Goal: Task Accomplishment & Management: Manage account settings

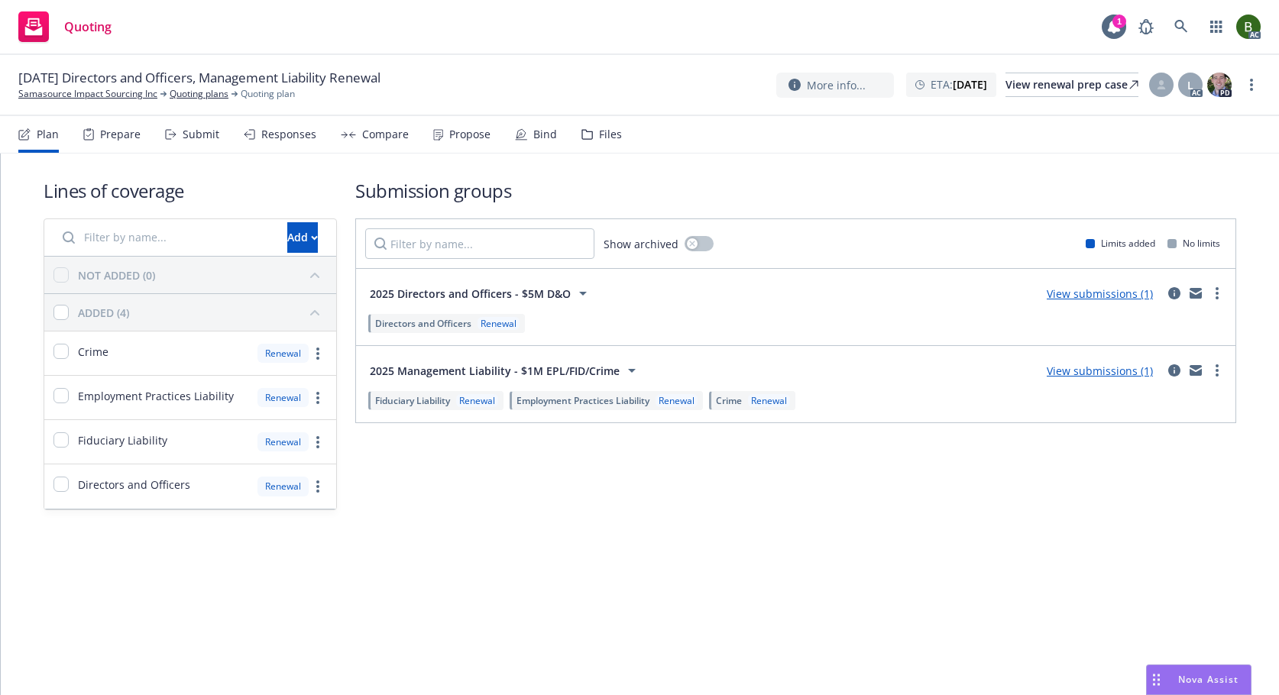
click at [582, 134] on icon at bounding box center [587, 134] width 10 height 9
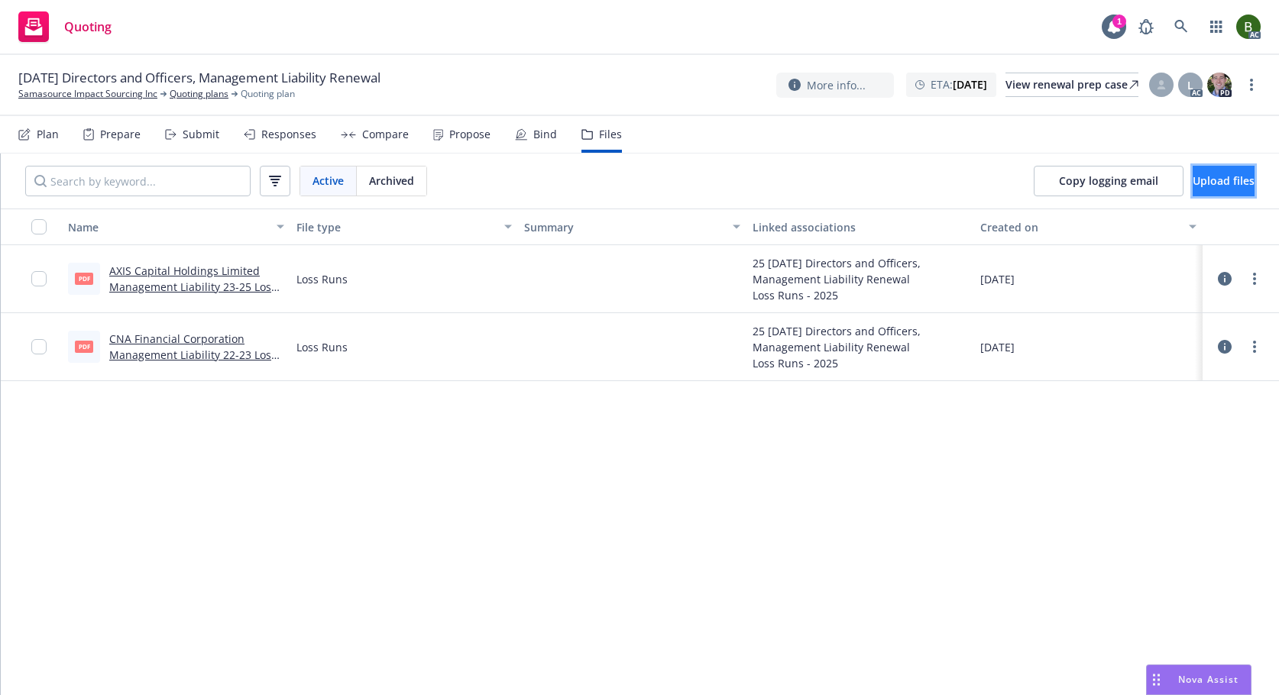
click at [1193, 176] on span "Upload files" at bounding box center [1223, 180] width 62 height 15
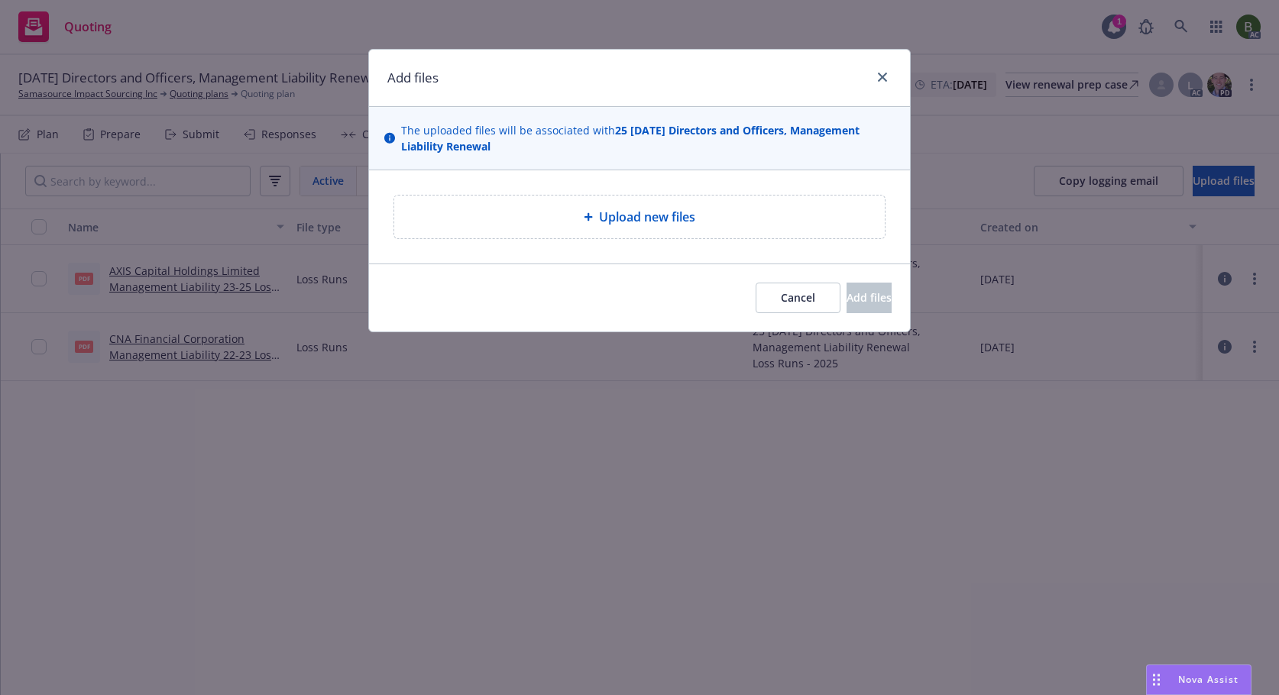
click at [624, 207] on div "Upload new files" at bounding box center [639, 217] width 490 height 43
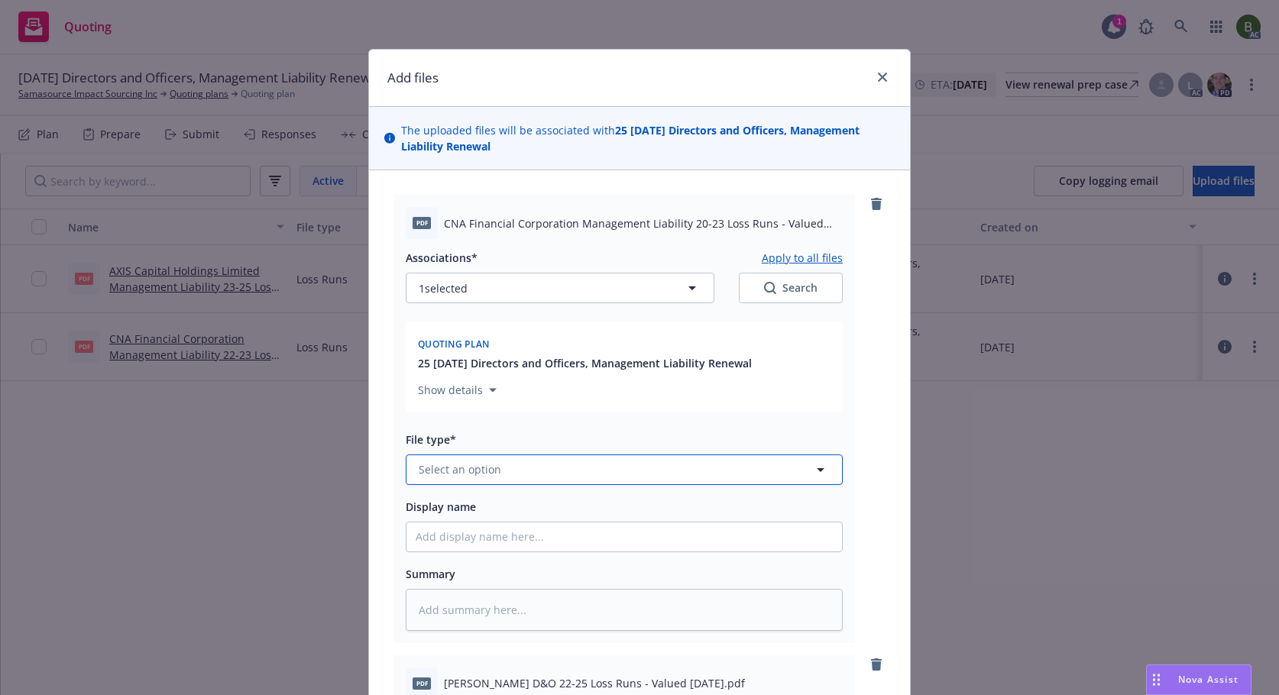
click at [624, 464] on button "Select an option" at bounding box center [624, 470] width 437 height 31
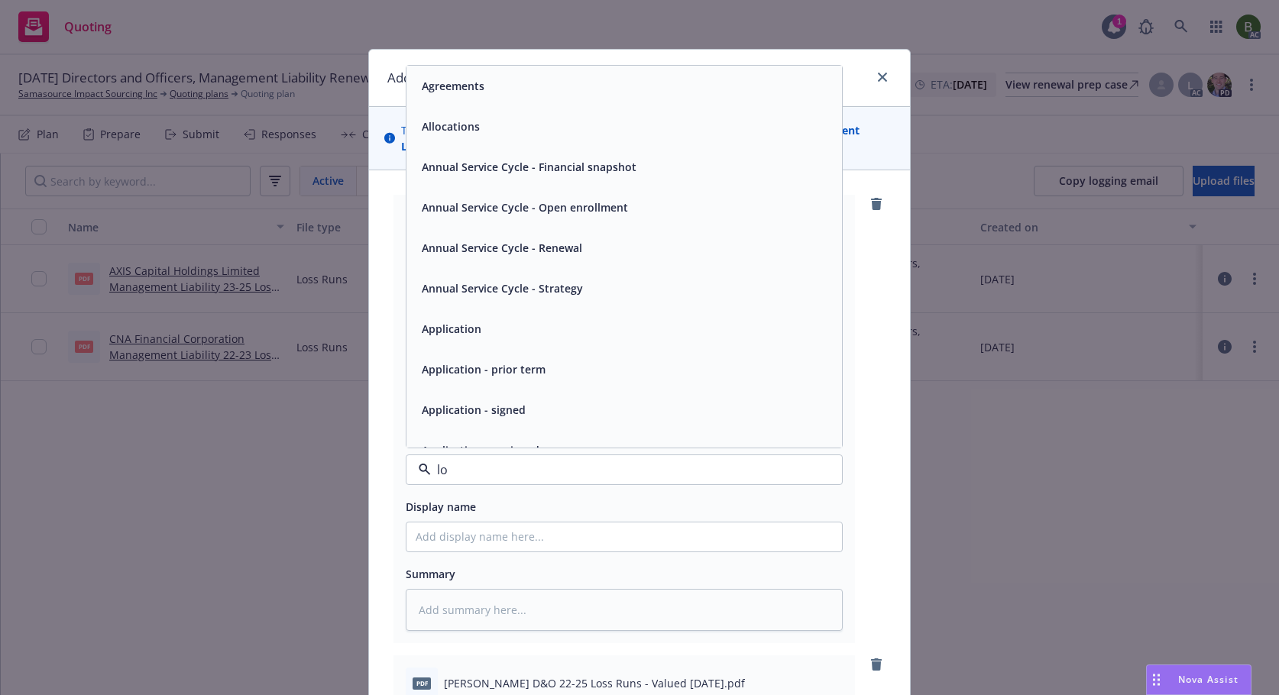
type input "los"
click at [461, 97] on div "Loss Runs" at bounding box center [623, 86] width 435 height 40
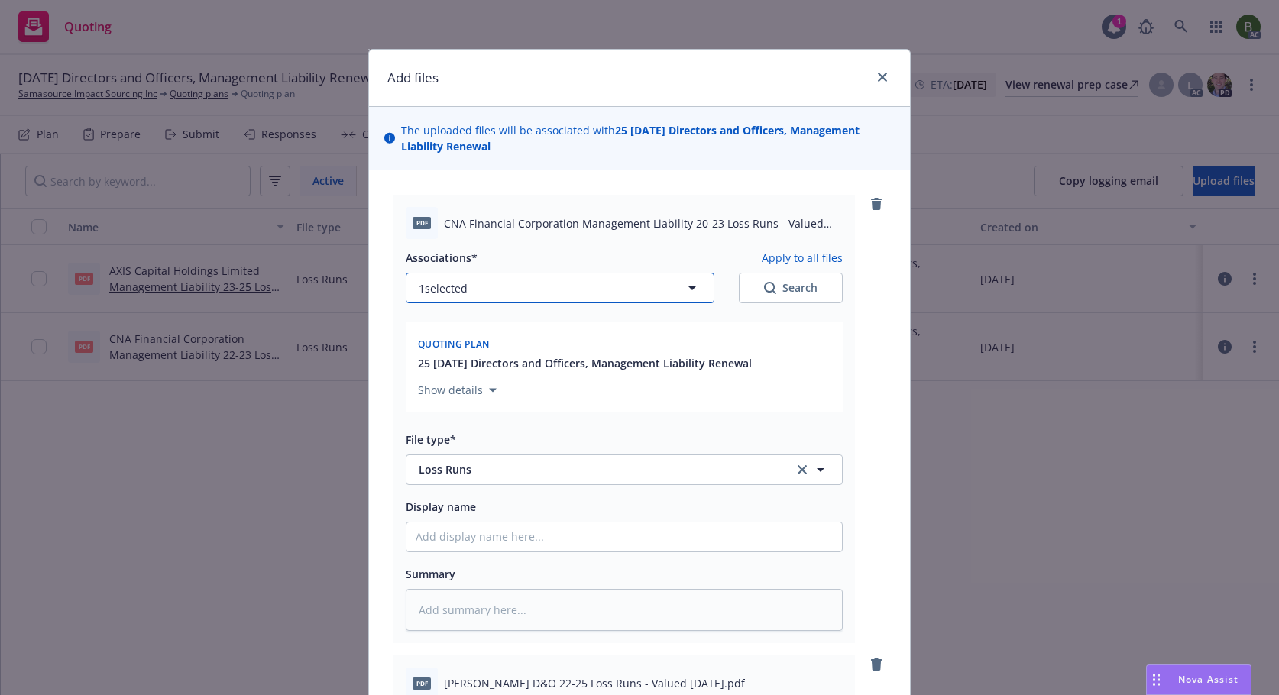
click at [545, 298] on button "1 selected" at bounding box center [560, 288] width 309 height 31
type textarea "x"
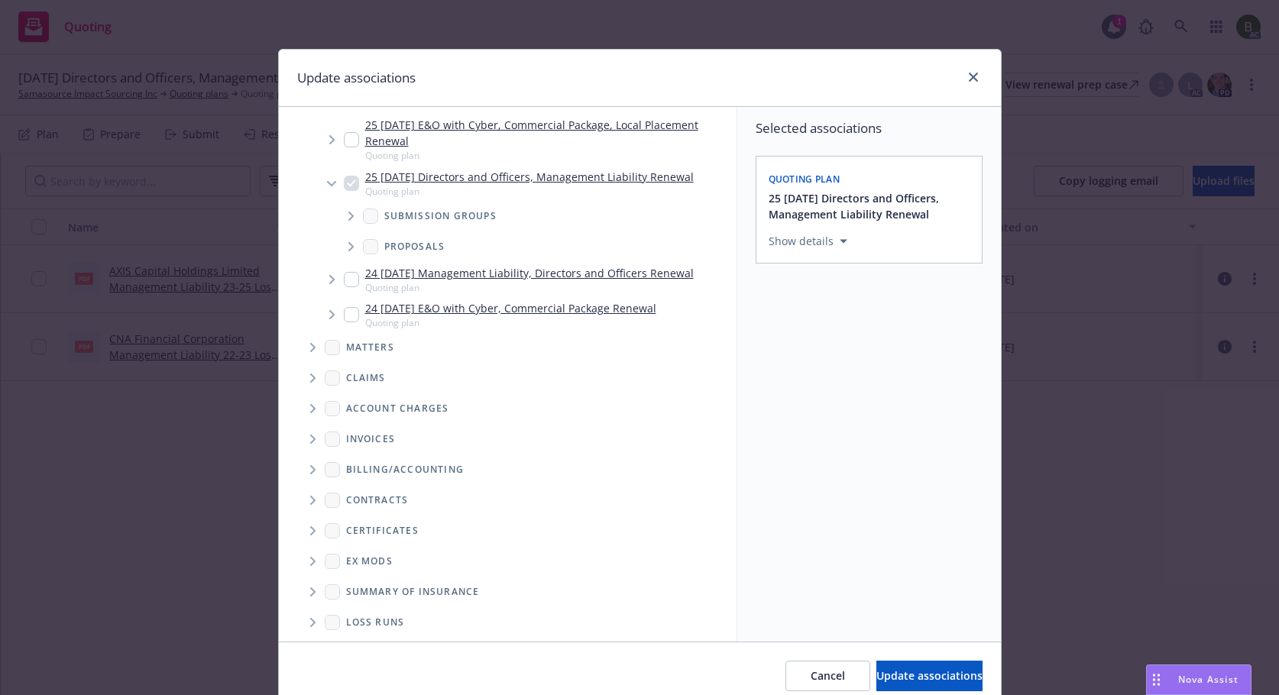
scroll to position [130, 0]
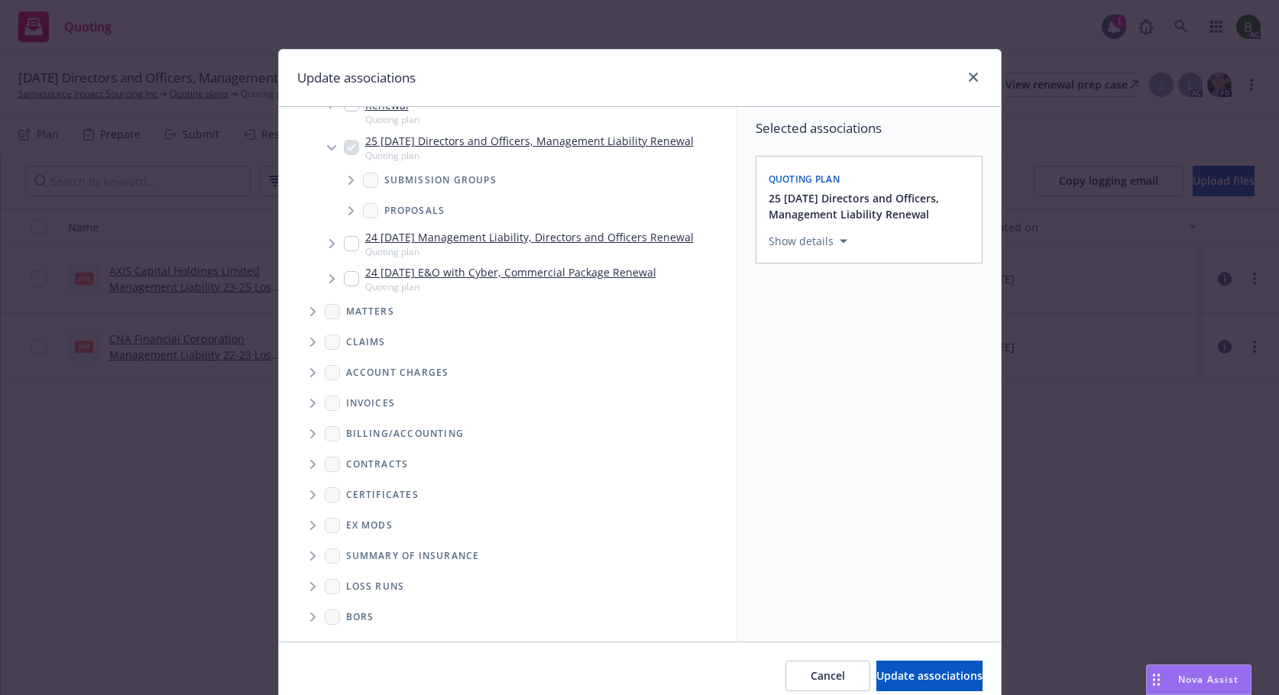
click at [312, 592] on span "Folder Tree Example" at bounding box center [312, 586] width 24 height 24
click at [349, 640] on div "2025" at bounding box center [370, 641] width 49 height 22
checkbox input "true"
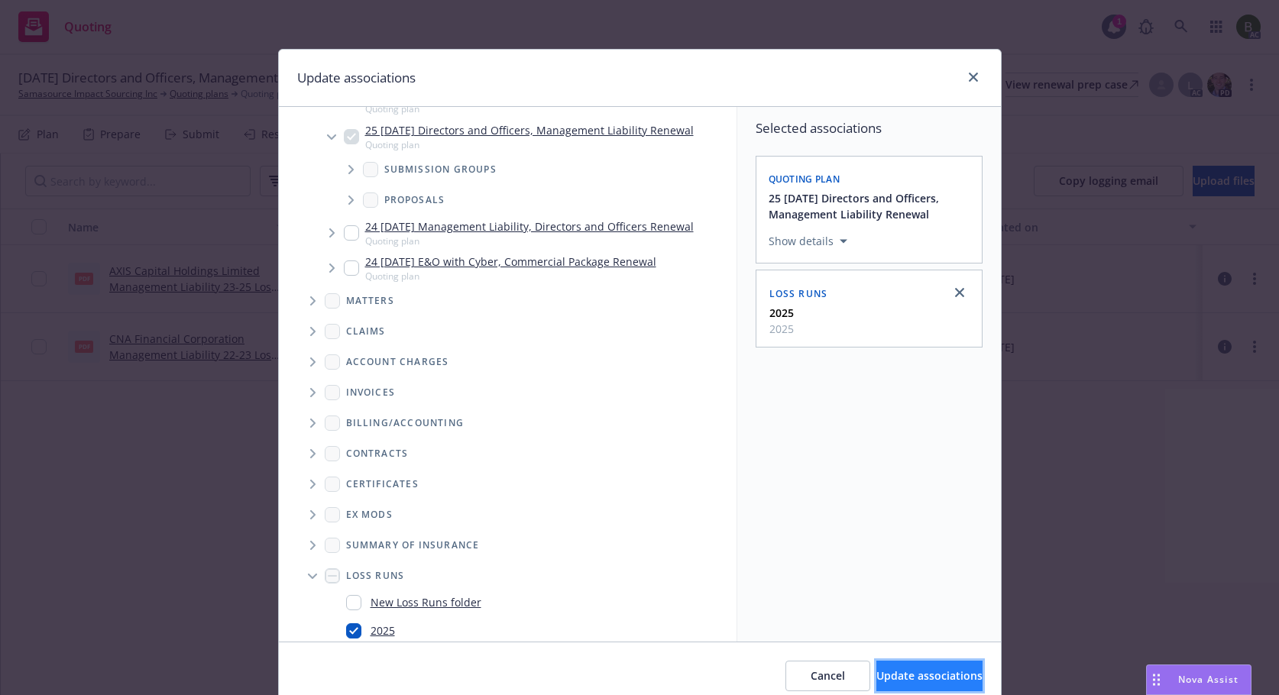
click at [890, 686] on button "Update associations" at bounding box center [929, 676] width 106 height 31
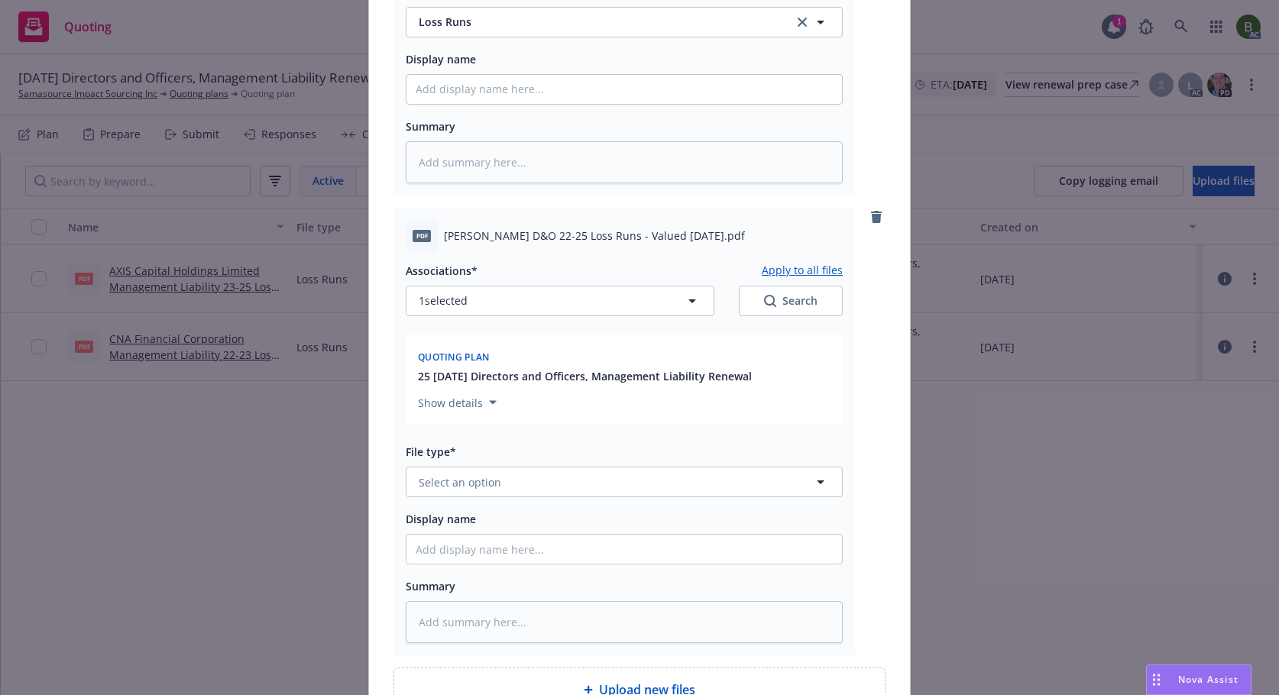
scroll to position [535, 0]
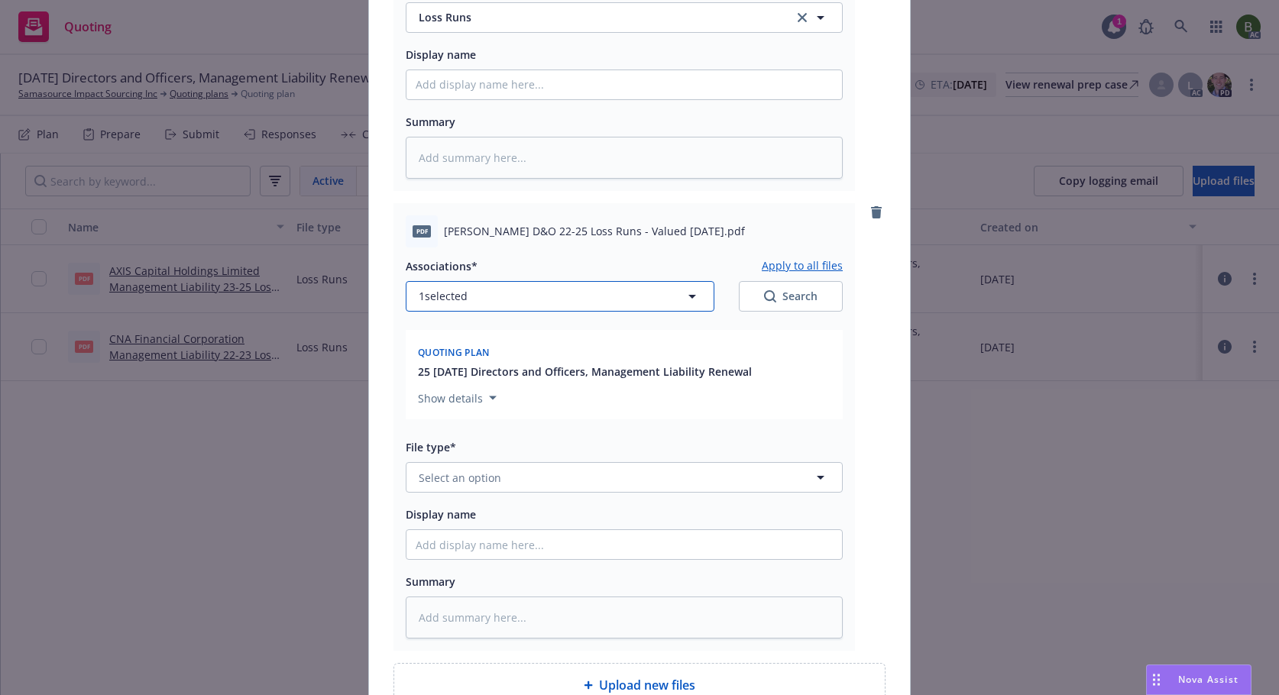
click at [458, 301] on span "1 selected" at bounding box center [443, 296] width 49 height 16
type textarea "x"
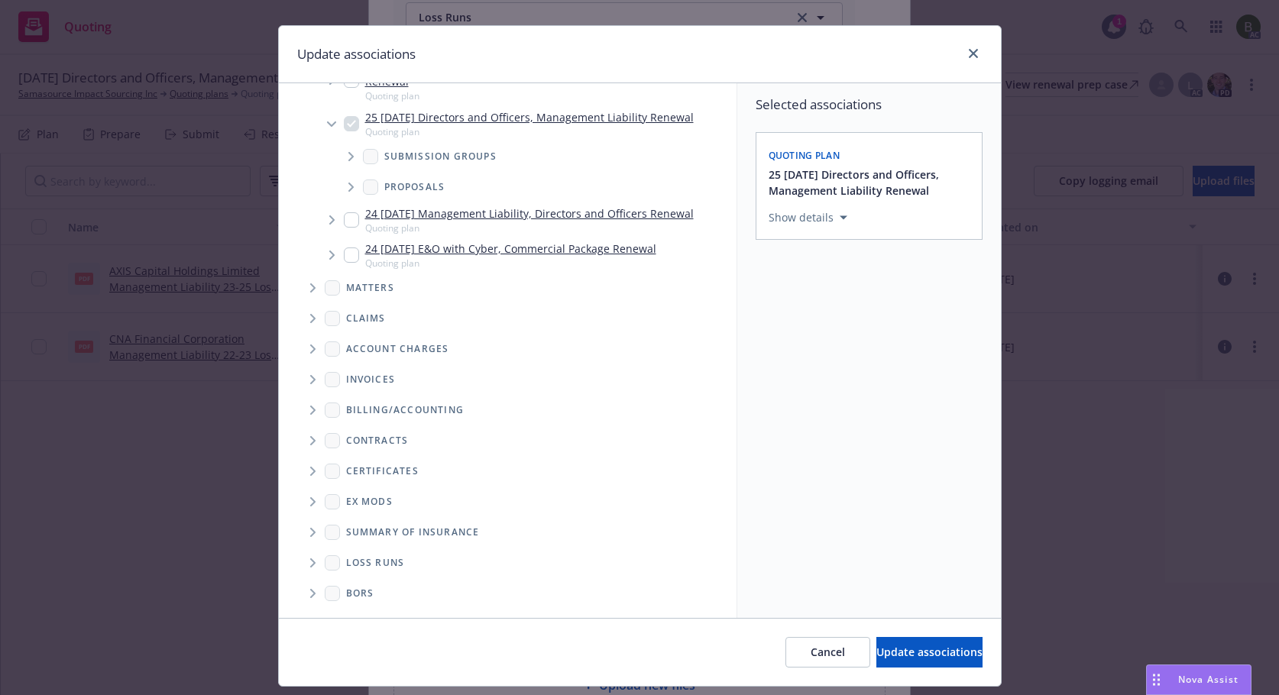
scroll to position [64, 0]
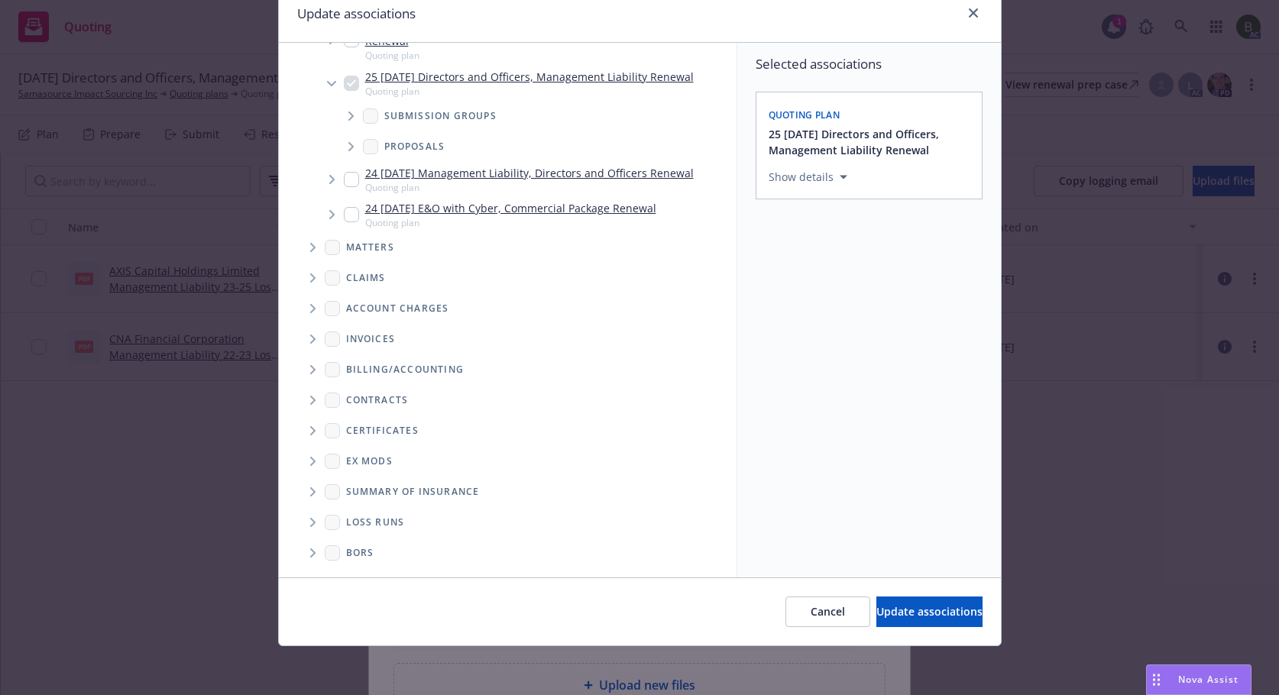
click at [310, 523] on icon "Folder Tree Example" at bounding box center [313, 522] width 6 height 9
click at [346, 571] on input "Folder Tree Example" at bounding box center [353, 577] width 15 height 15
checkbox input "true"
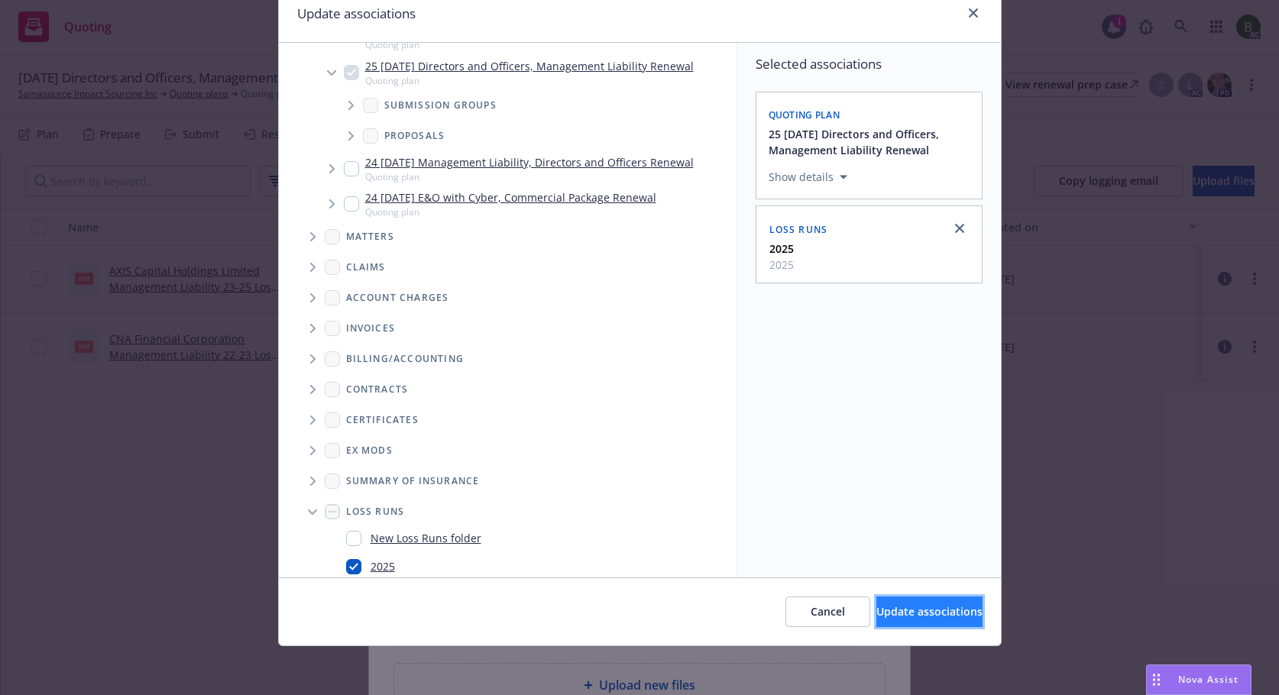
click at [876, 619] on span "Update associations" at bounding box center [929, 611] width 106 height 15
type textarea "x"
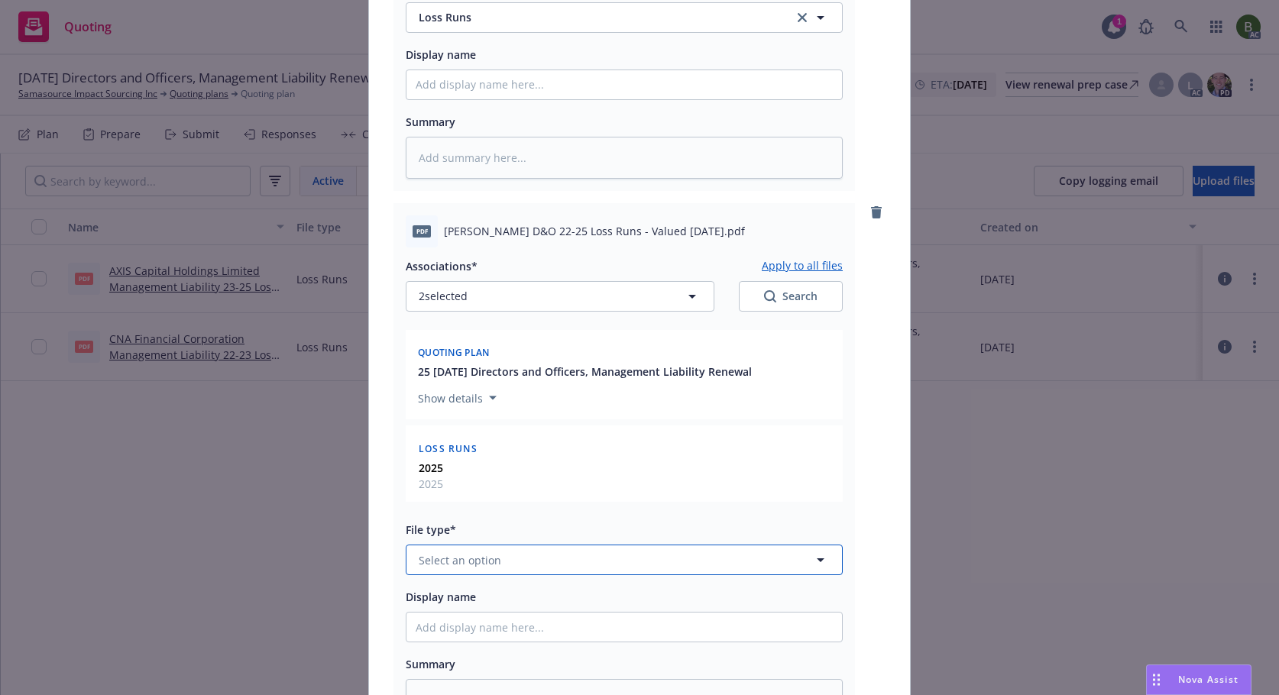
click at [575, 571] on button "Select an option" at bounding box center [624, 560] width 437 height 31
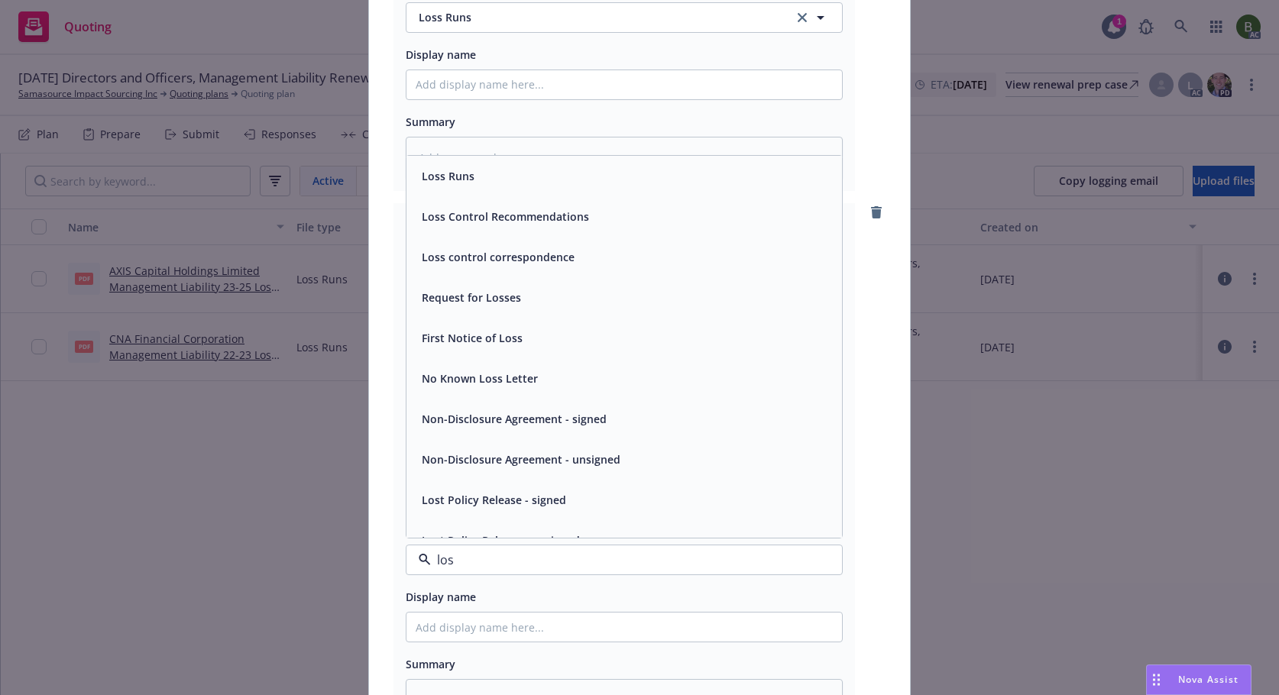
type input "loss"
click at [441, 173] on span "Loss Runs" at bounding box center [448, 176] width 53 height 16
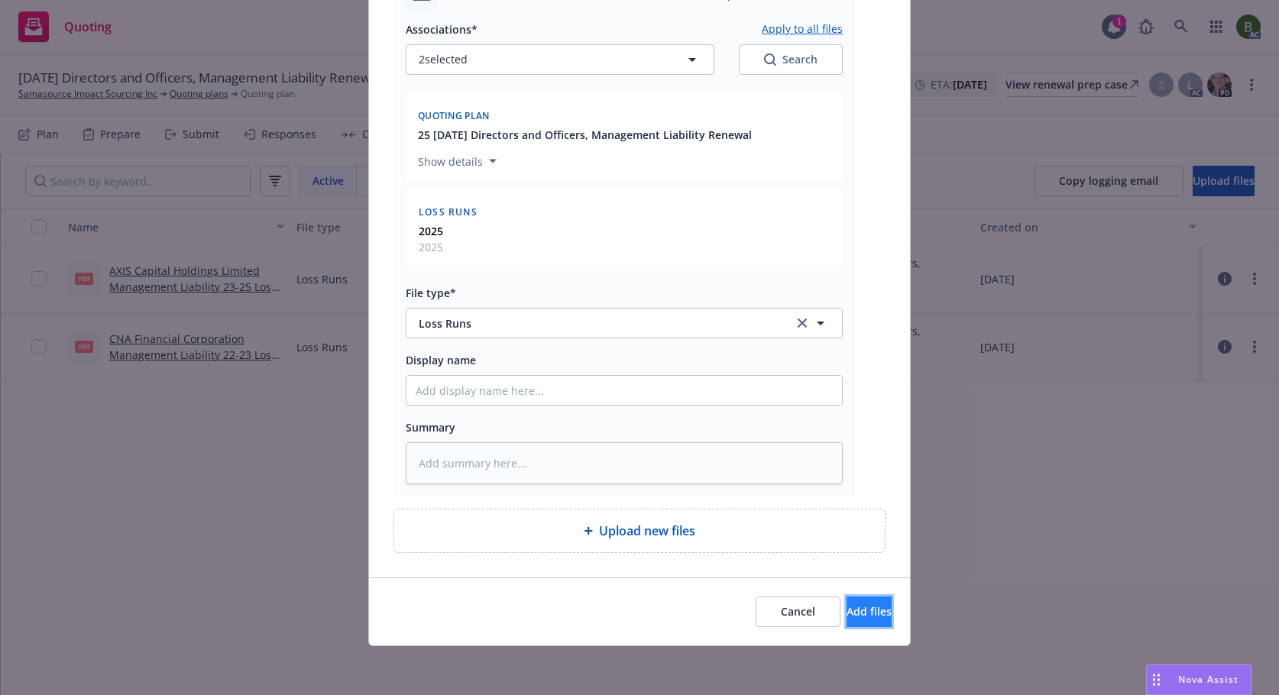
click at [846, 608] on span "Add files" at bounding box center [868, 611] width 45 height 15
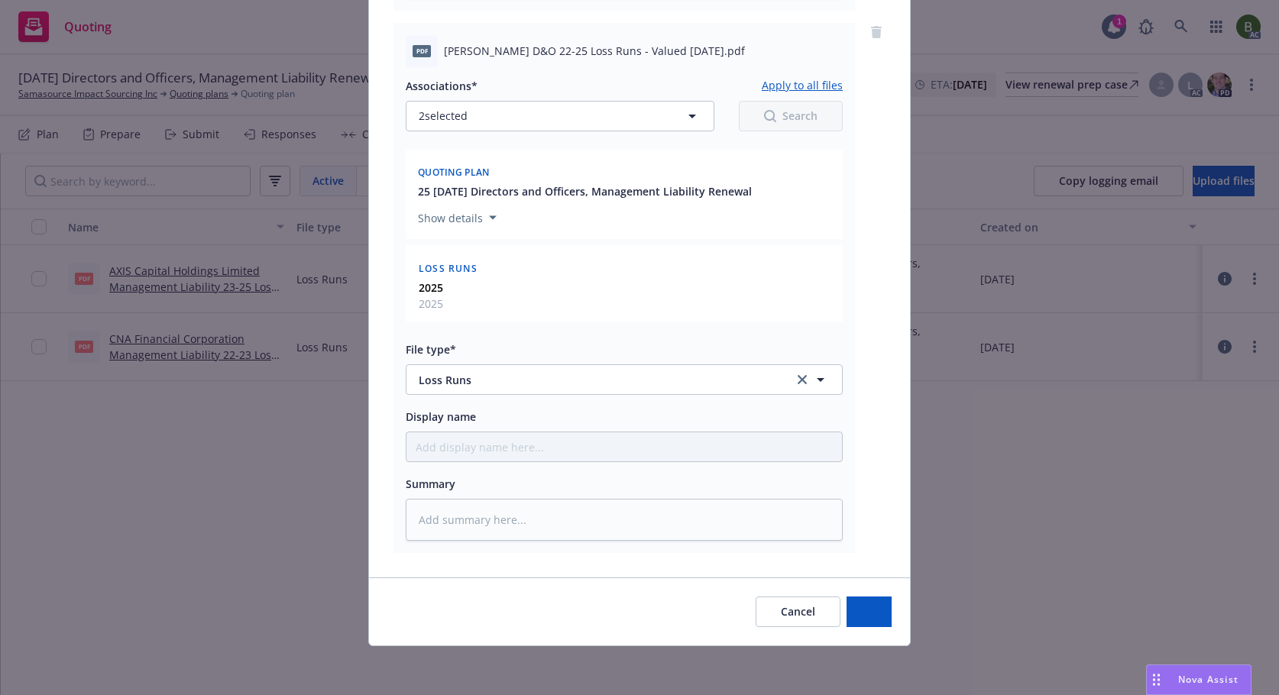
scroll to position [715, 0]
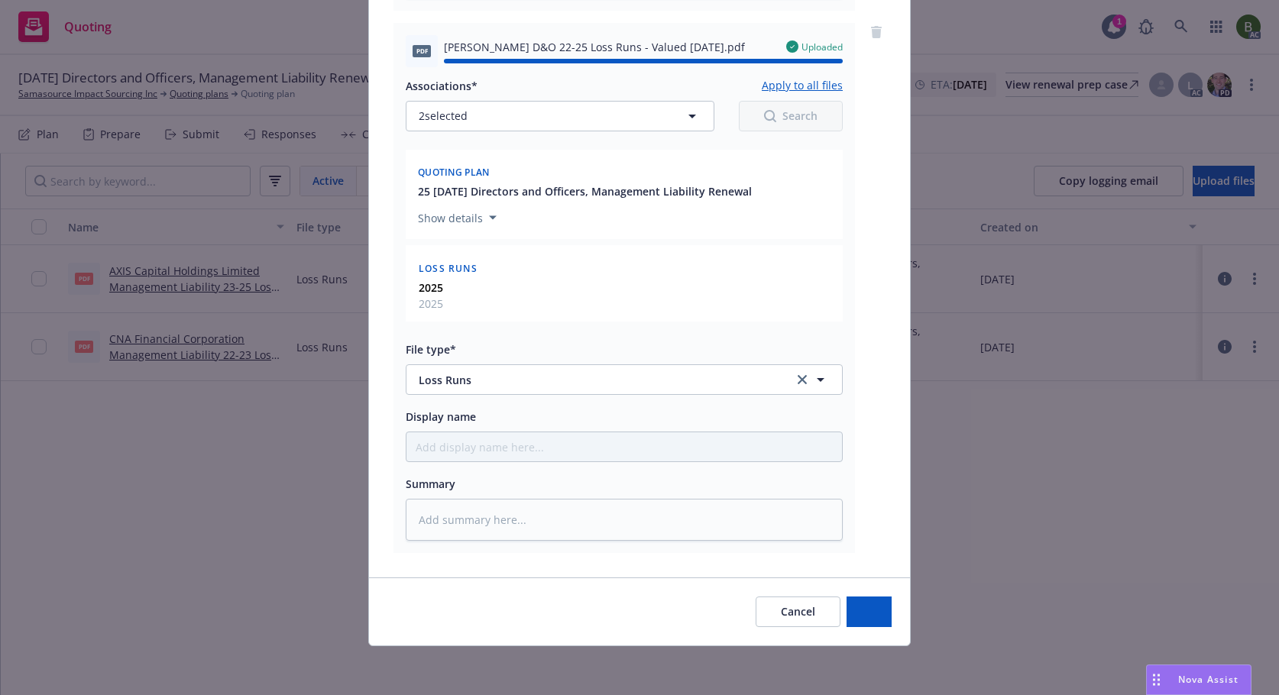
type textarea "x"
